Goal: Task Accomplishment & Management: Manage account settings

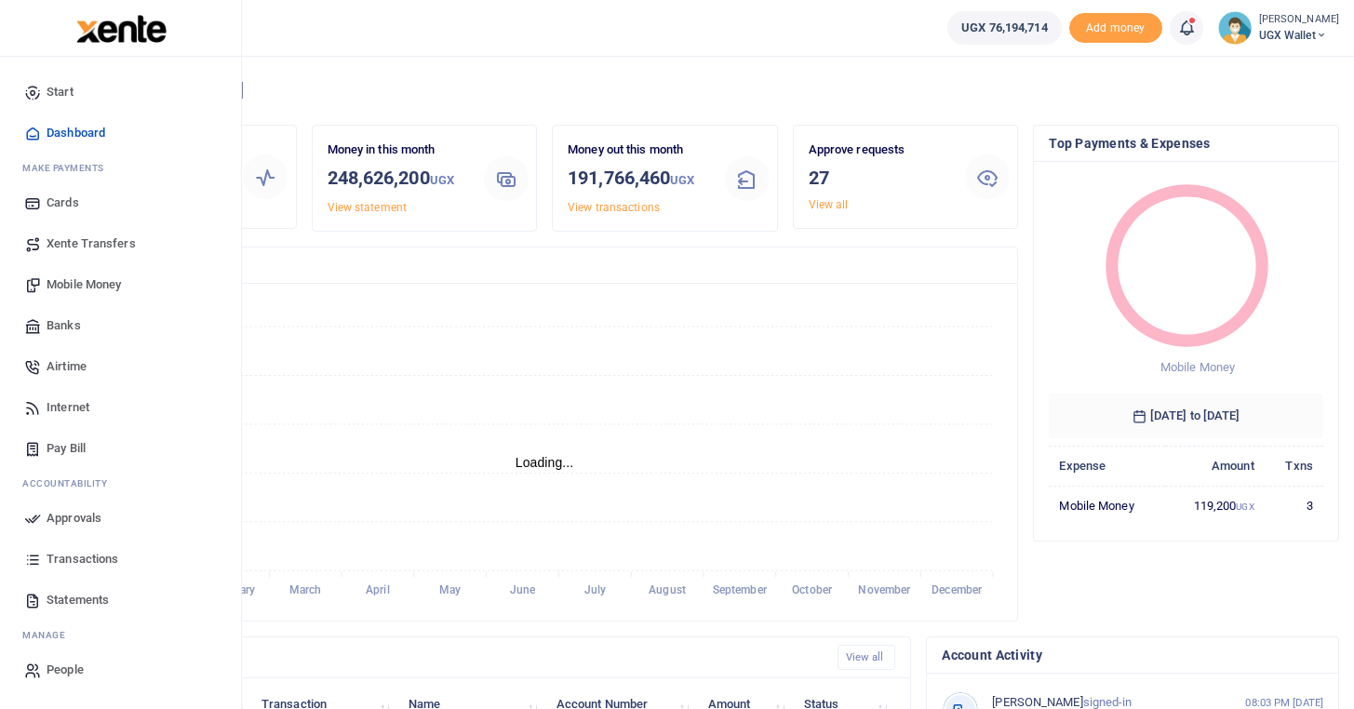
scroll to position [1, 1]
click at [74, 524] on span "Approvals" at bounding box center [74, 518] width 55 height 19
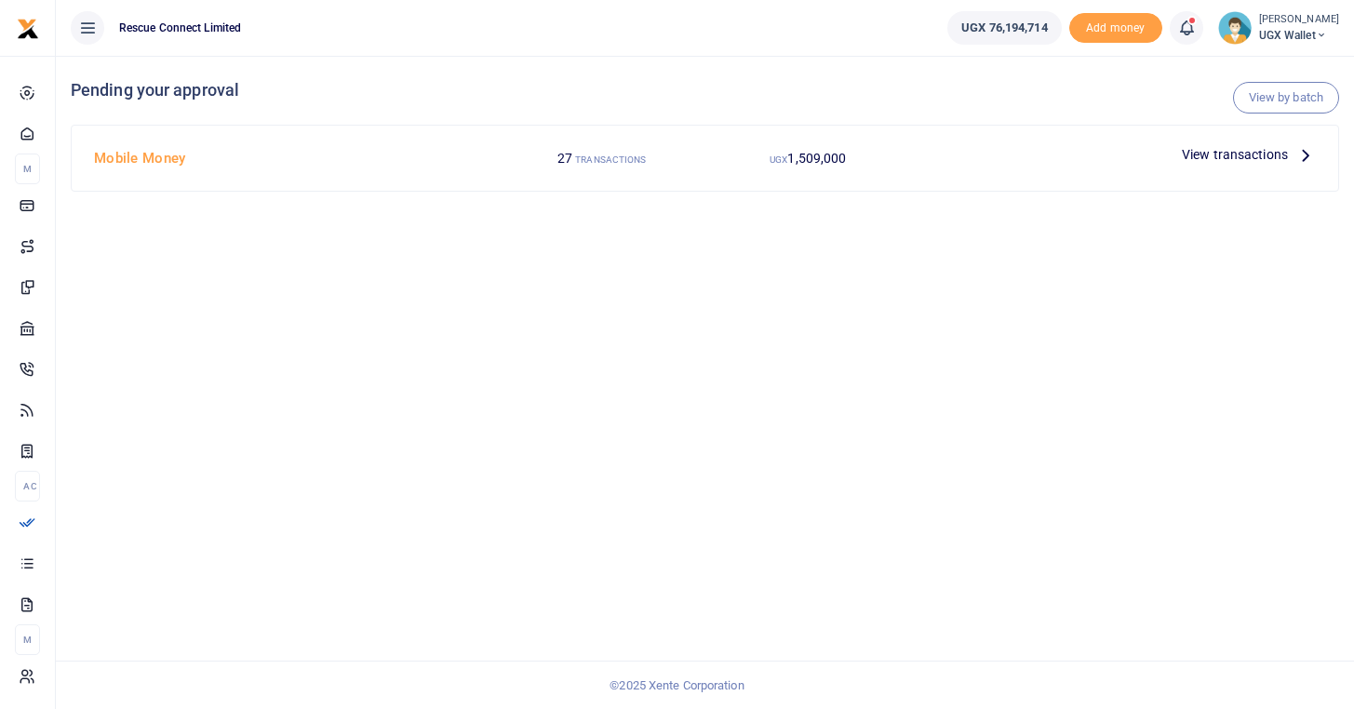
click at [390, 221] on div "View by batch Pending your approval Mobile Money 27 TRANSACTIONS UGX 1,509,000 …" at bounding box center [705, 382] width 1298 height 653
click at [1252, 151] on span "View transactions" at bounding box center [1235, 154] width 106 height 20
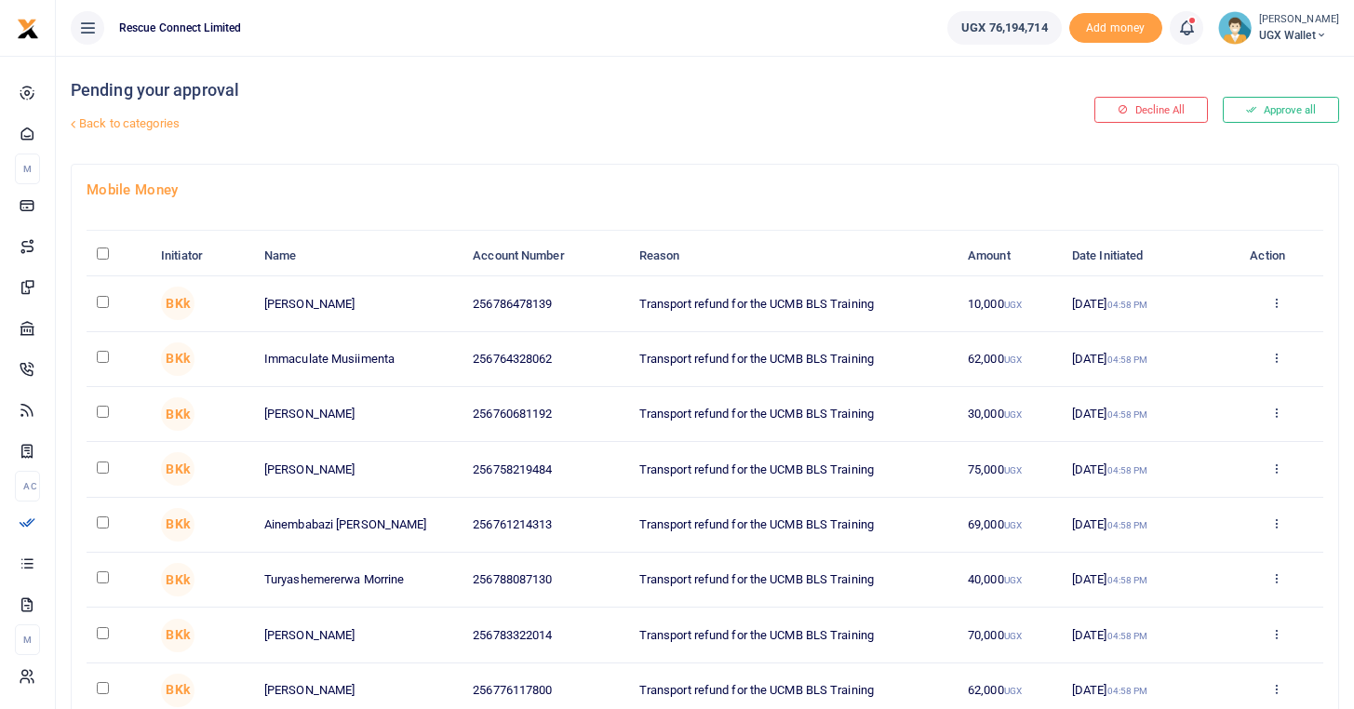
click at [99, 254] on input "\a \a : activate to sort column descending" at bounding box center [103, 254] width 12 height 12
checkbox input "true"
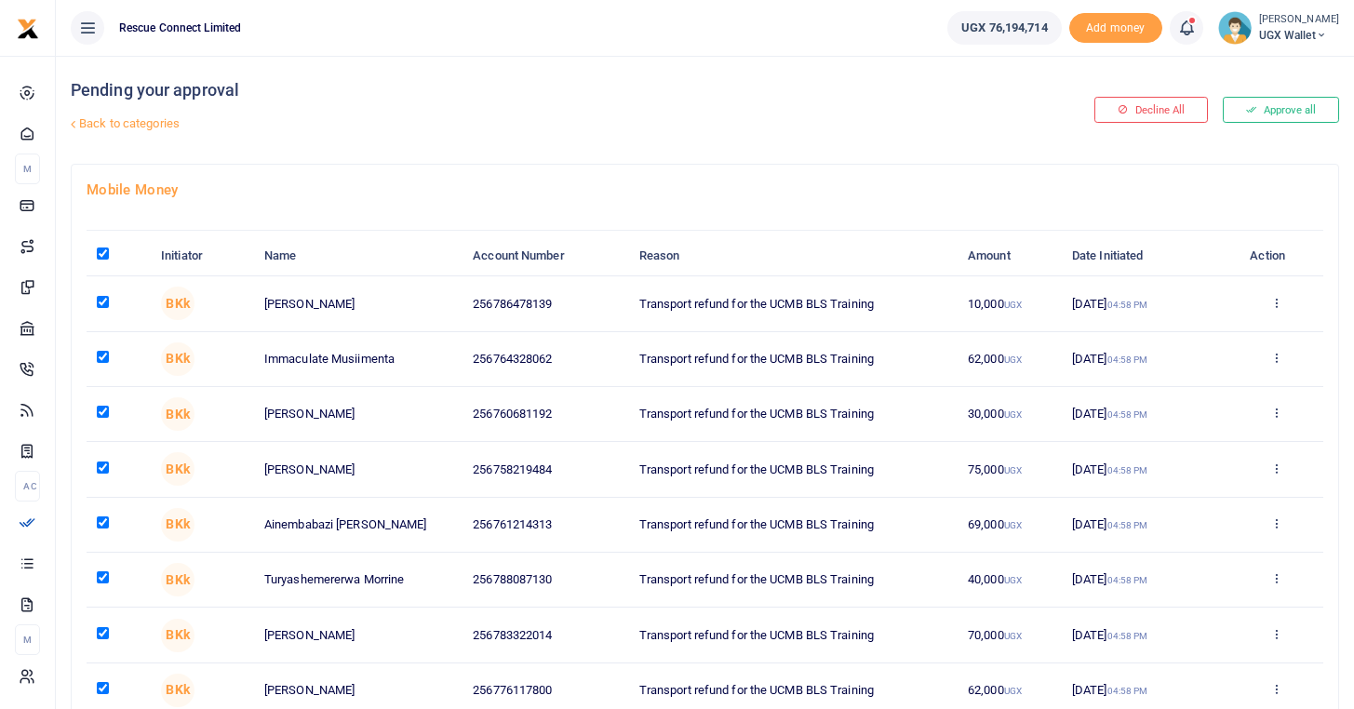
checkbox input "true"
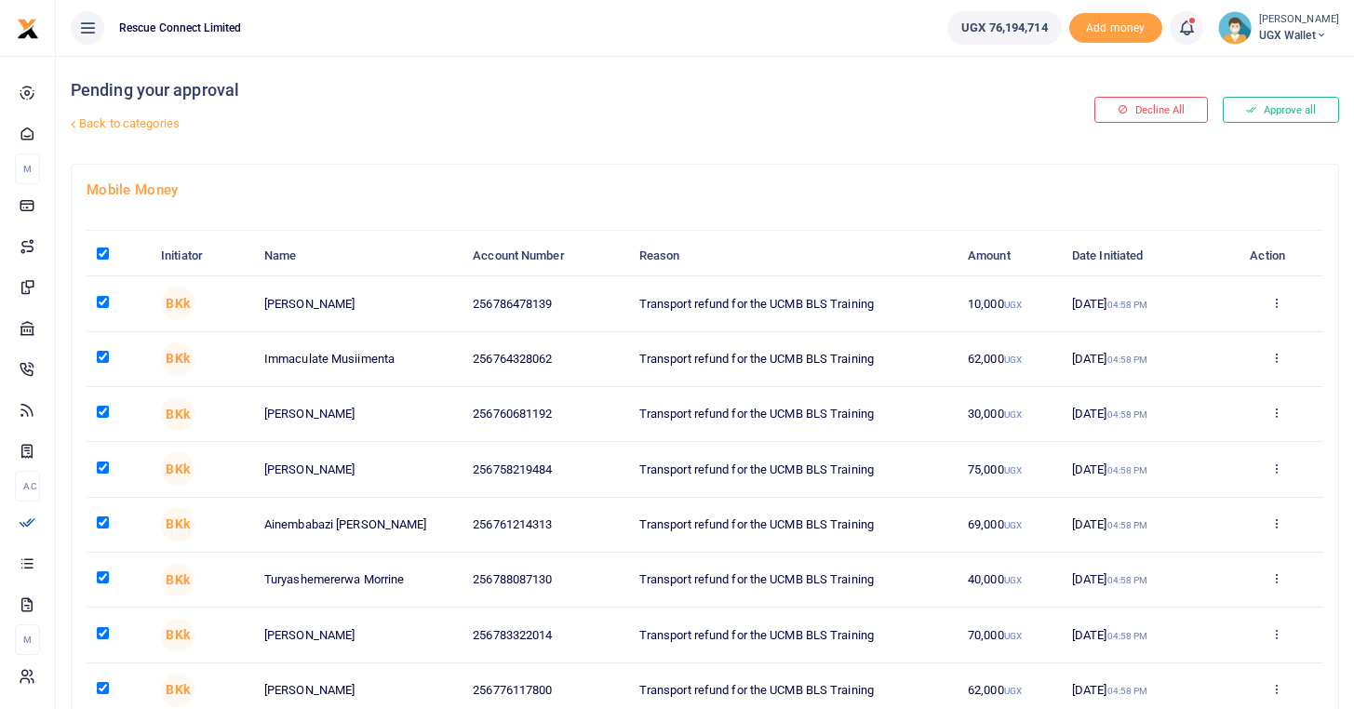
checkbox input "true"
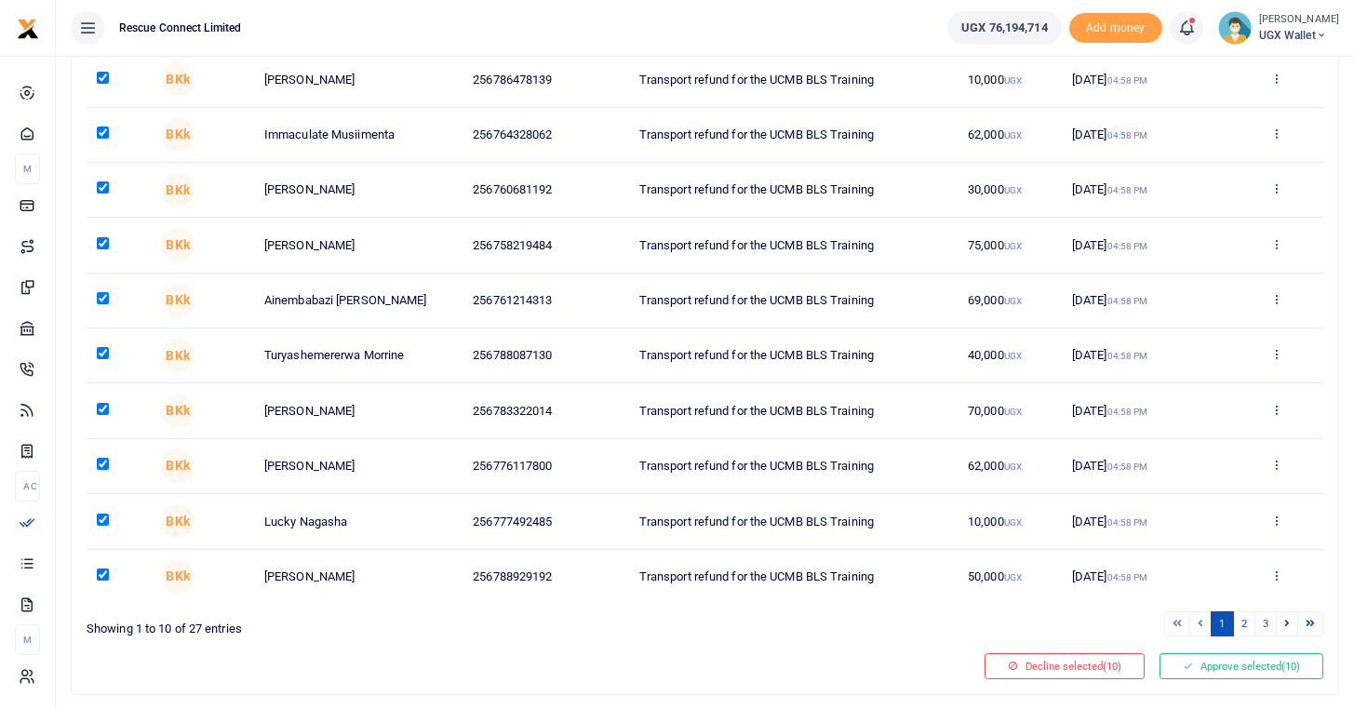
scroll to position [273, 0]
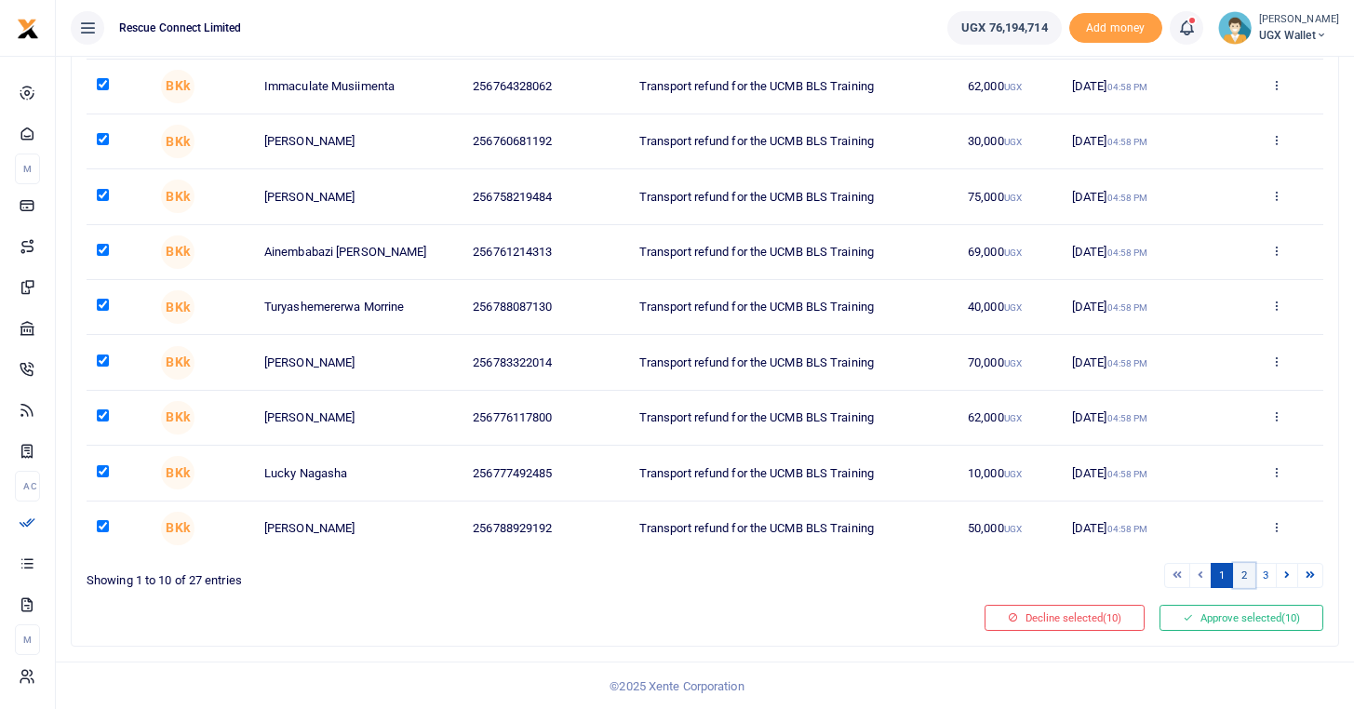
click at [1241, 577] on link "2" at bounding box center [1244, 575] width 22 height 25
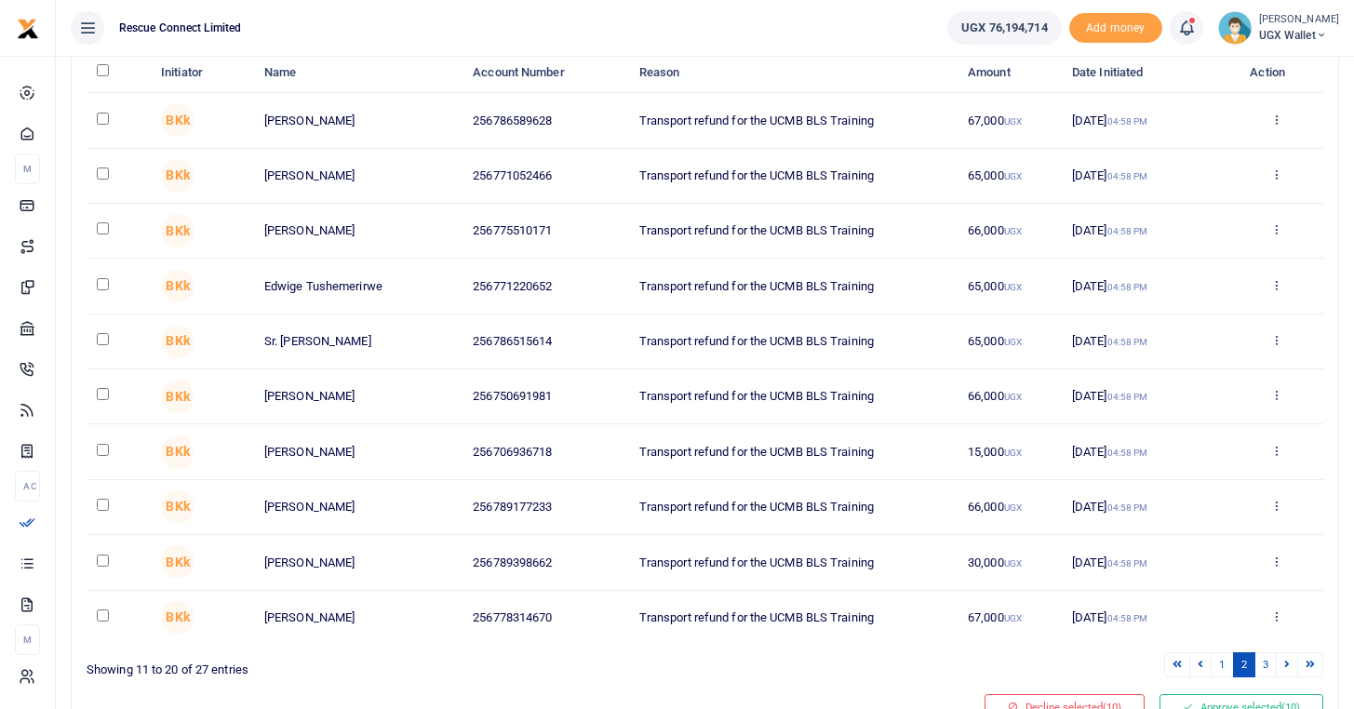
scroll to position [0, 0]
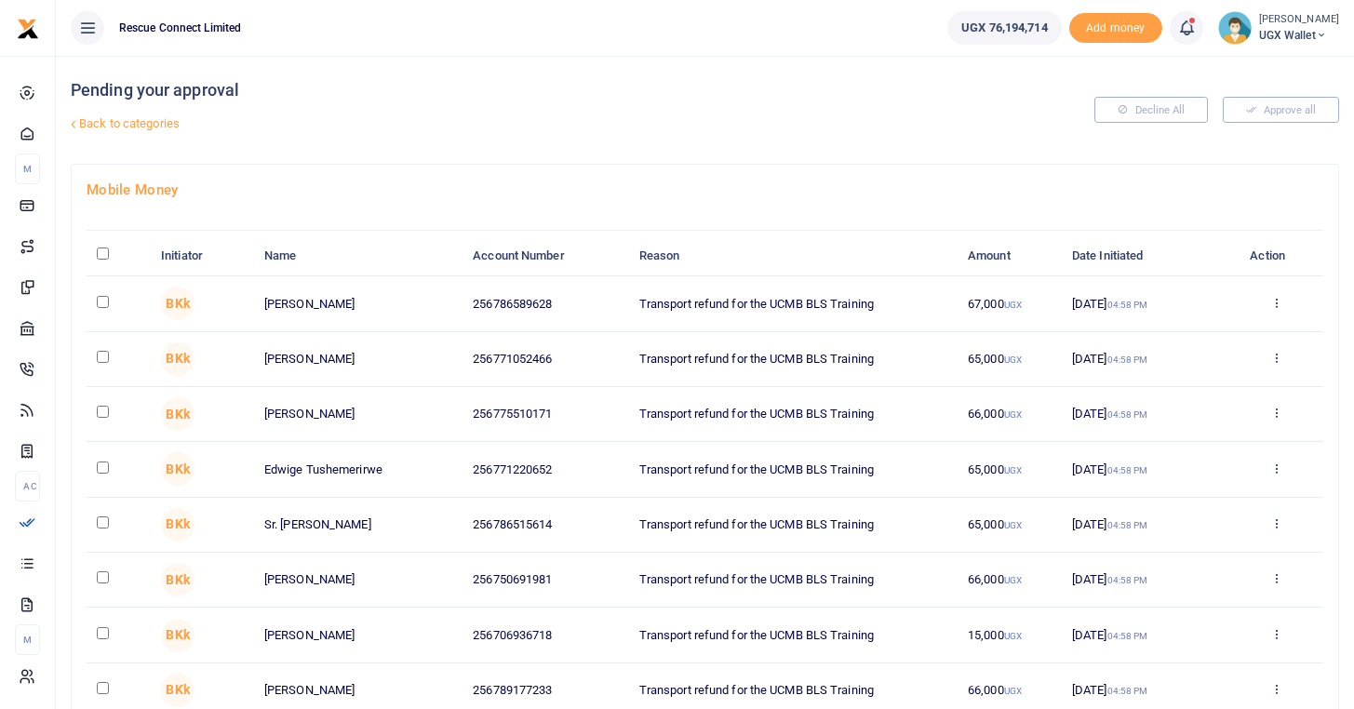
click at [102, 254] on input "\a \a : activate to sort column descending" at bounding box center [103, 254] width 12 height 12
checkbox input "true"
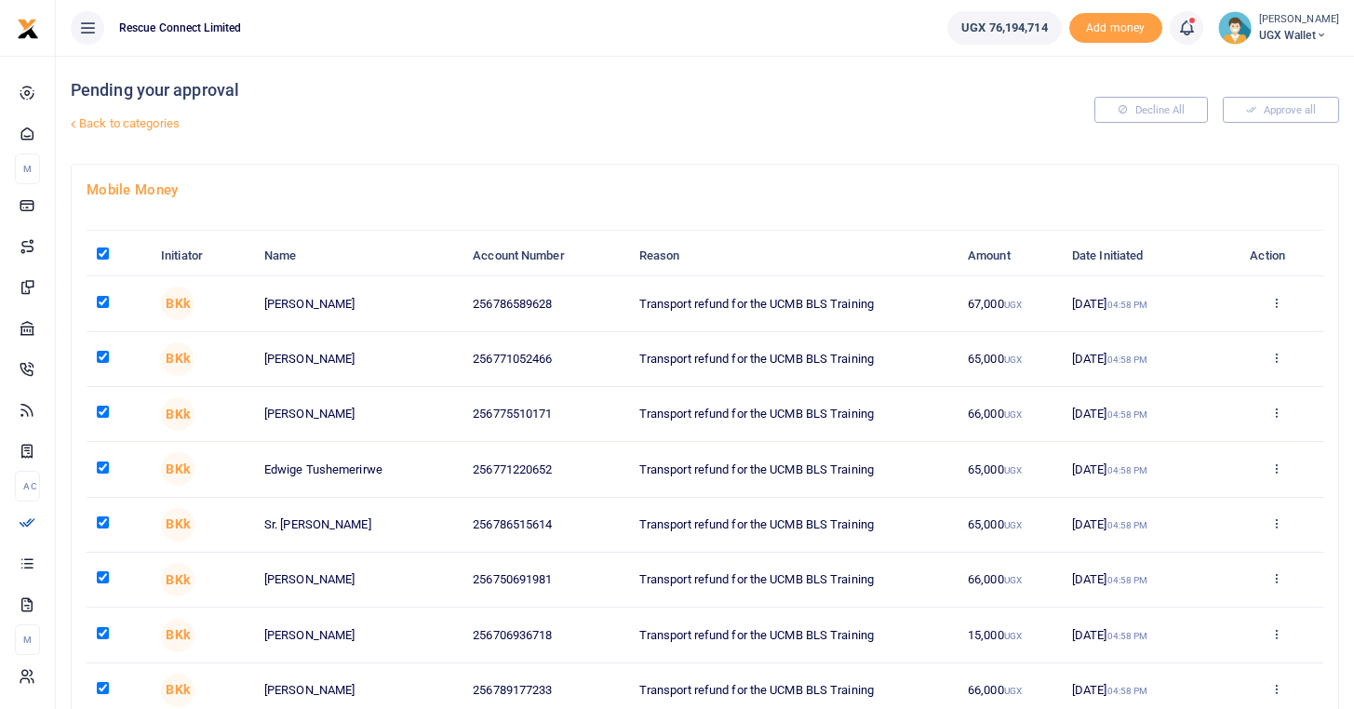
checkbox input "true"
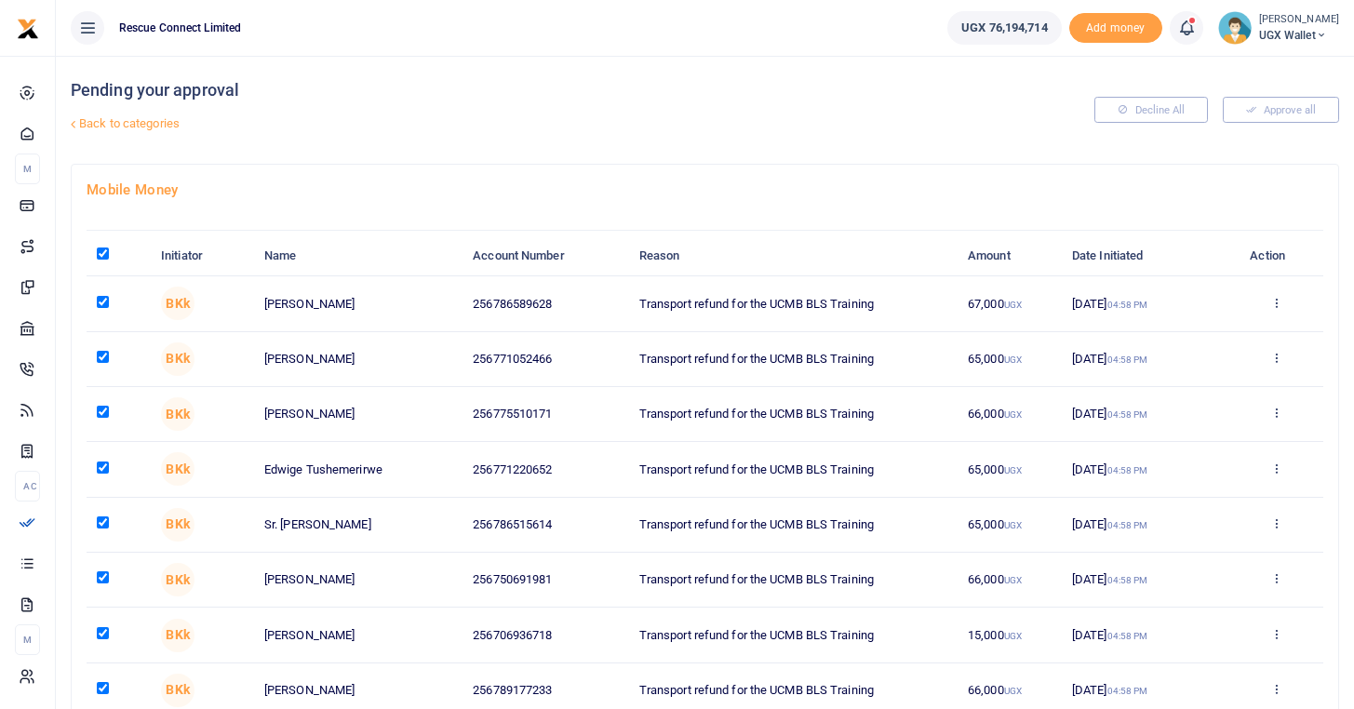
checkbox input "true"
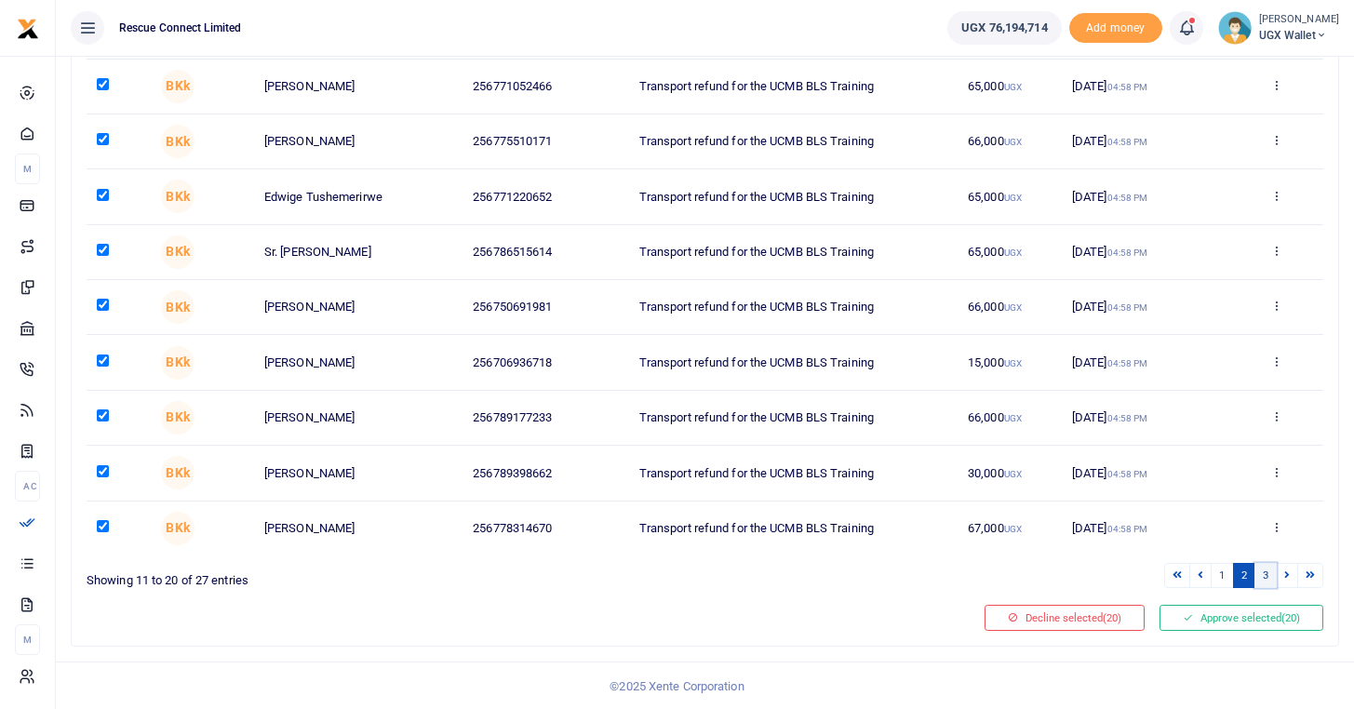
click at [1258, 572] on link "3" at bounding box center [1266, 575] width 22 height 25
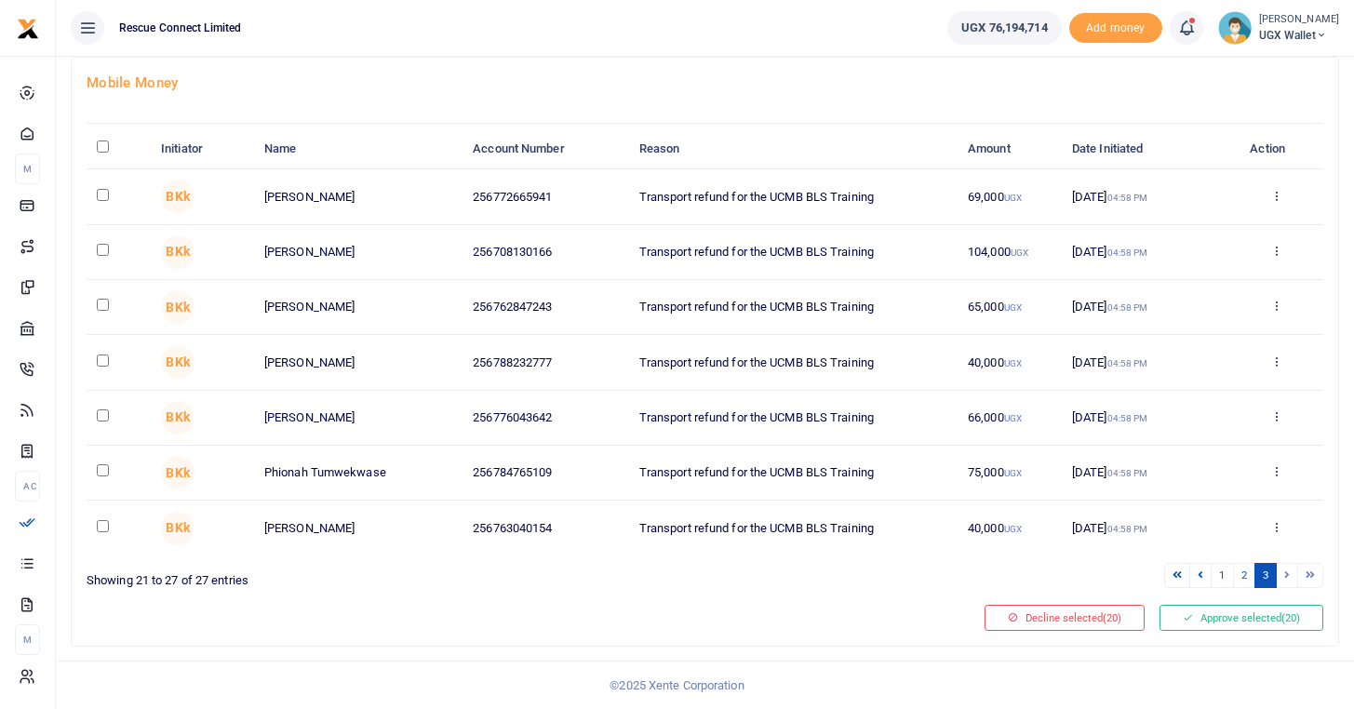
click at [101, 143] on input "\a \a : activate to sort column descending" at bounding box center [103, 147] width 12 height 12
checkbox input "true"
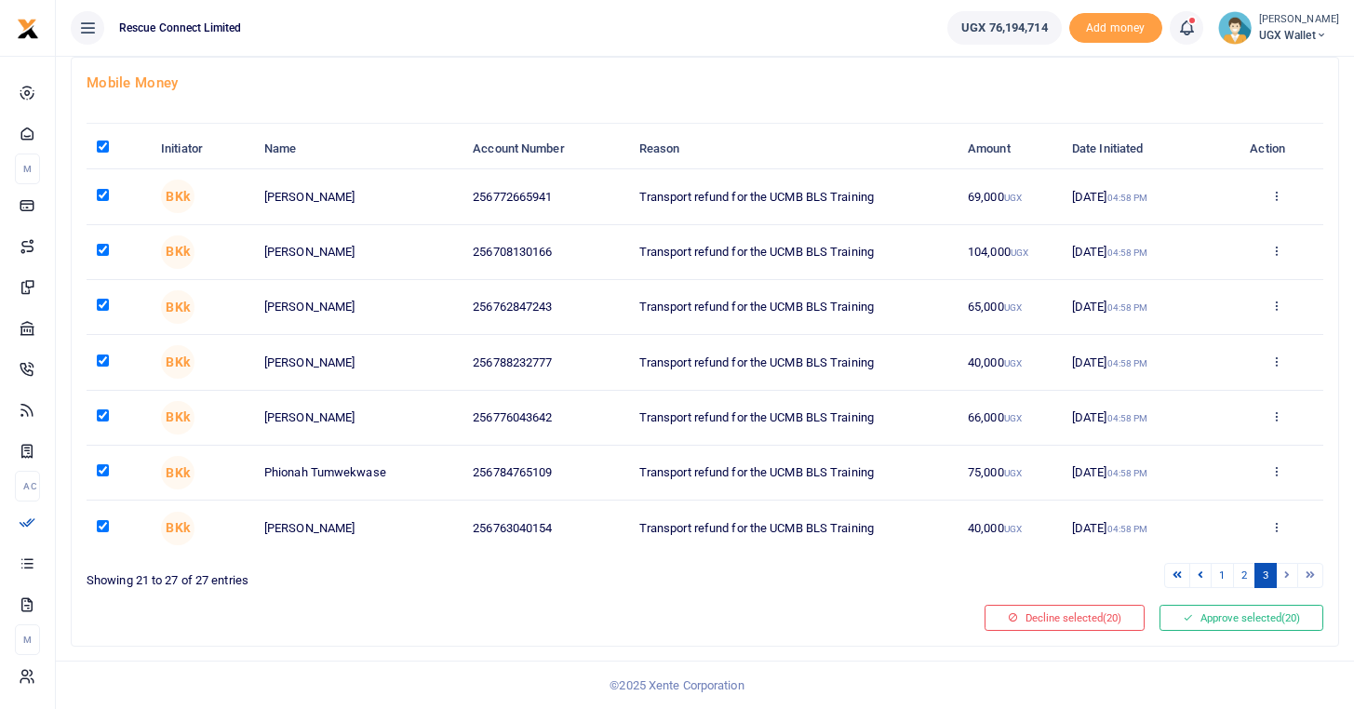
checkbox input "true"
click at [1256, 618] on button "Approve selected (27)" at bounding box center [1242, 618] width 164 height 26
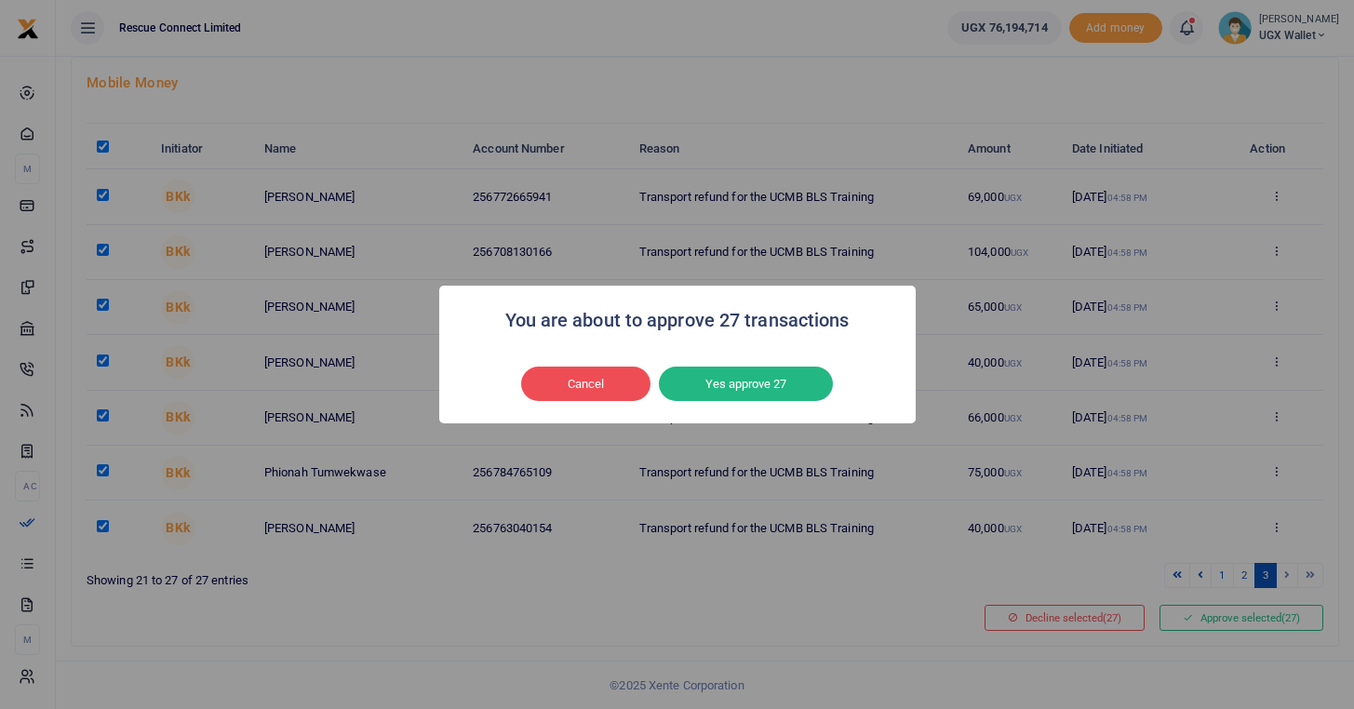
click at [751, 384] on button "Yes approve 27" at bounding box center [746, 384] width 174 height 35
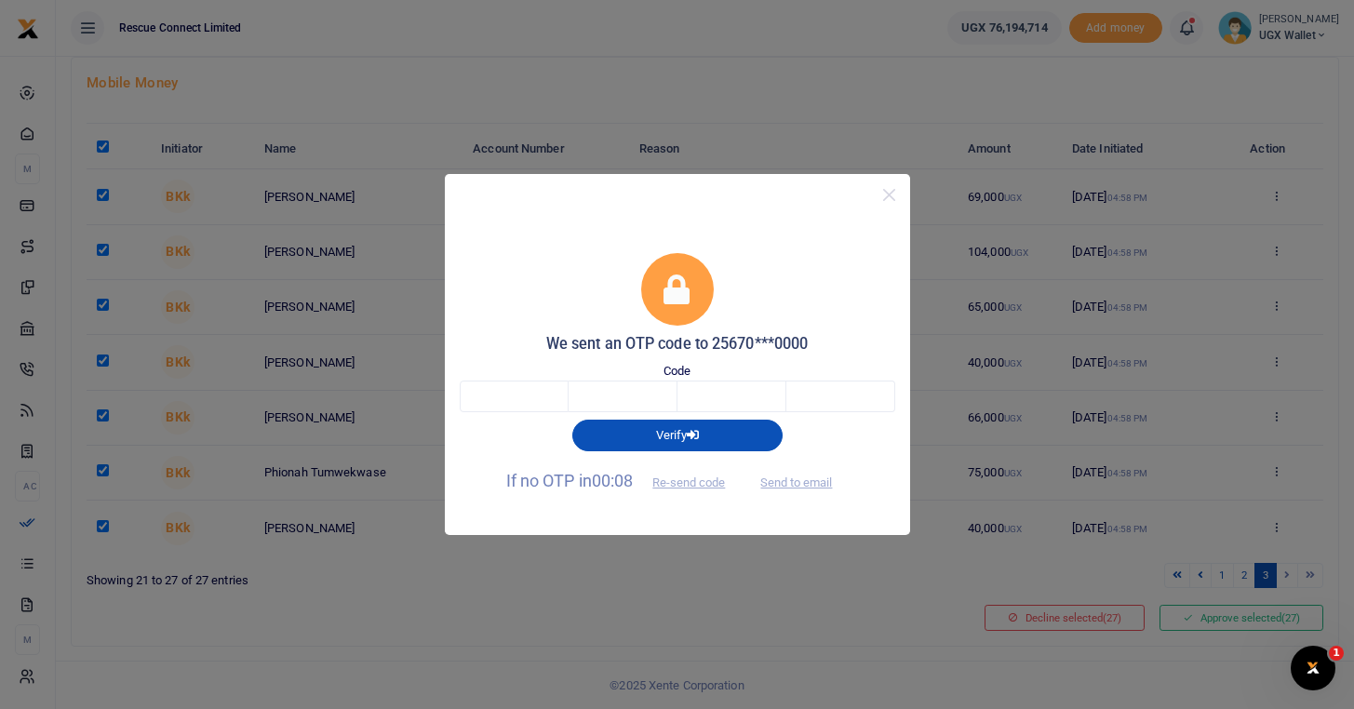
scroll to position [0, 0]
click at [799, 482] on button "Send to email" at bounding box center [796, 482] width 103 height 32
click at [528, 393] on body "Start Dashboard M ake Payments Cards Xente Transfers Mobile Money Banks Airtime…" at bounding box center [677, 301] width 1354 height 817
type input "3"
type input "5"
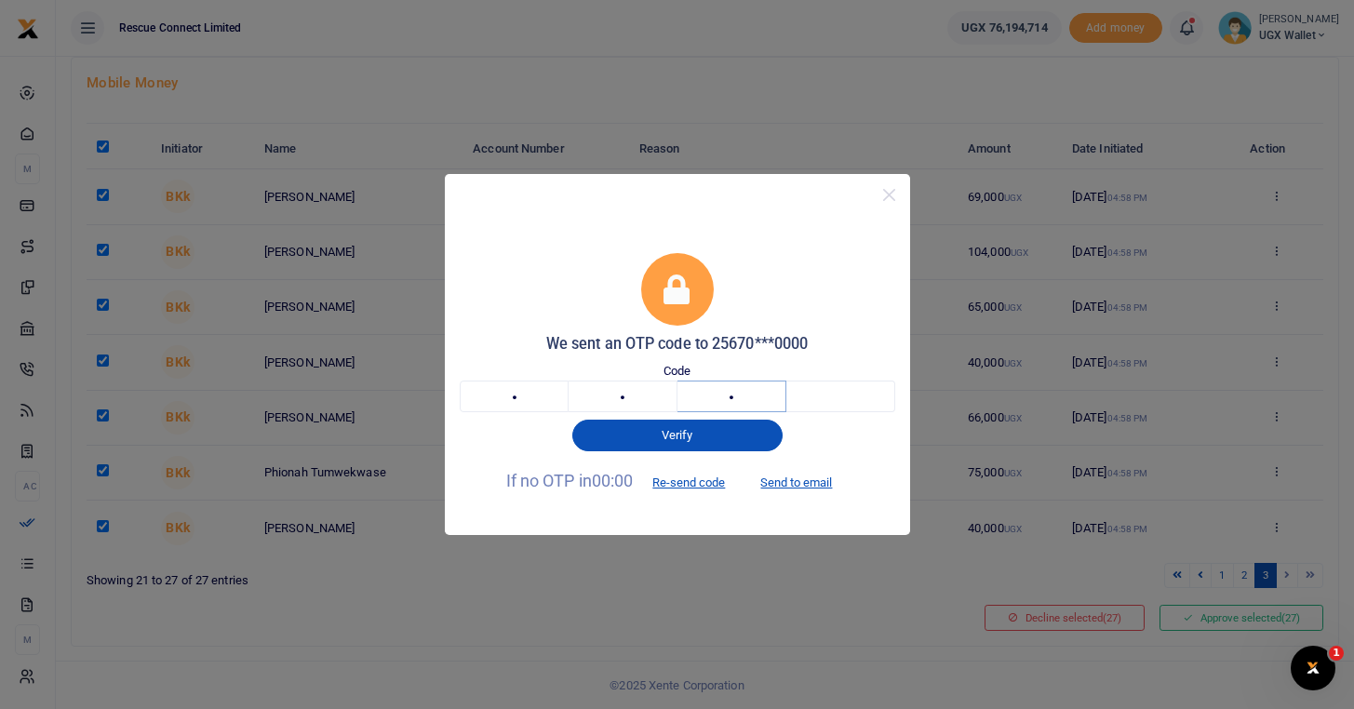
type input "7"
type input "1"
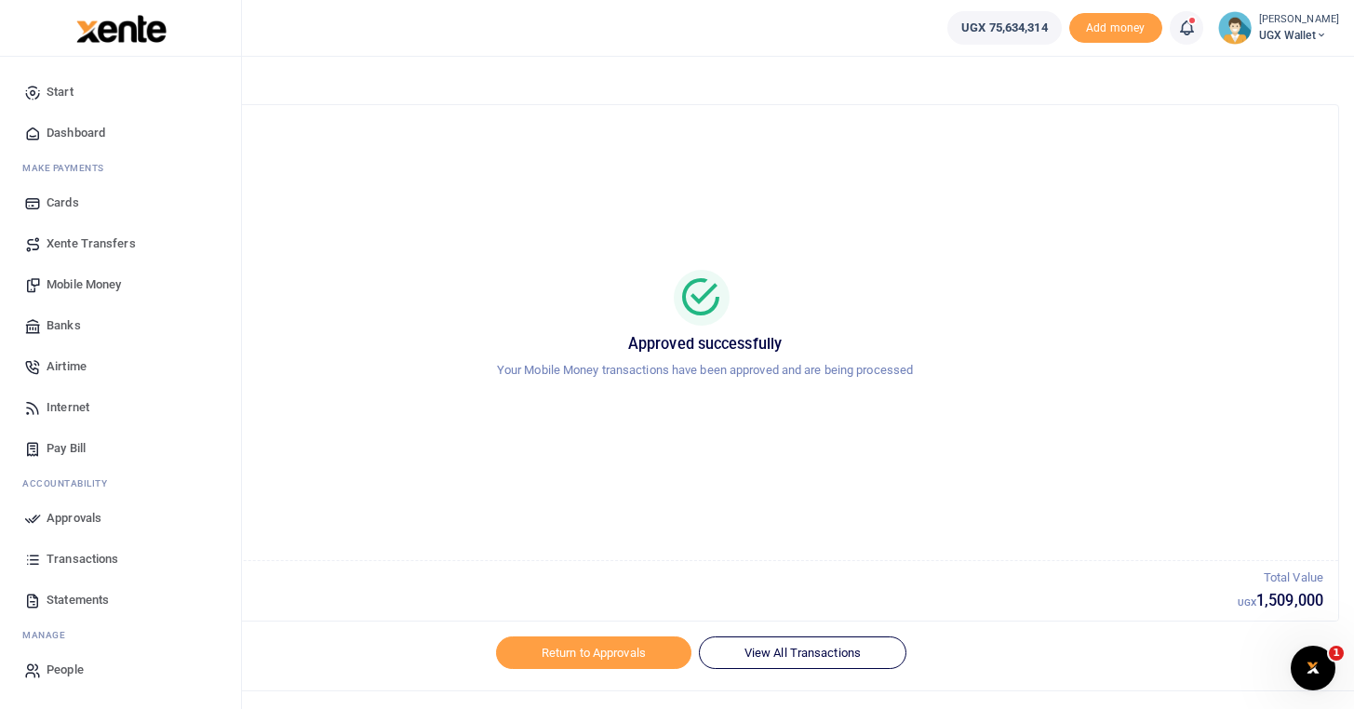
click at [62, 518] on span "Approvals" at bounding box center [74, 518] width 55 height 19
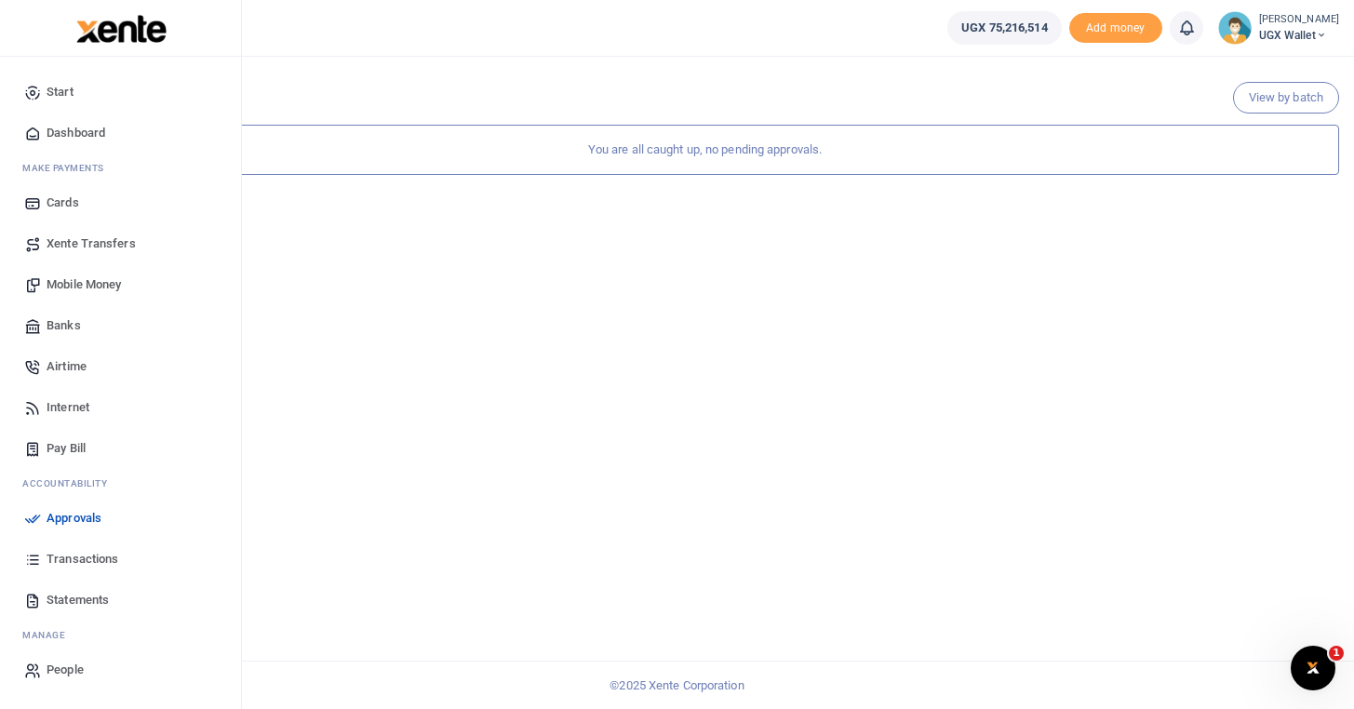
click at [71, 517] on span "Approvals" at bounding box center [74, 518] width 55 height 19
